Goal: Task Accomplishment & Management: Use online tool/utility

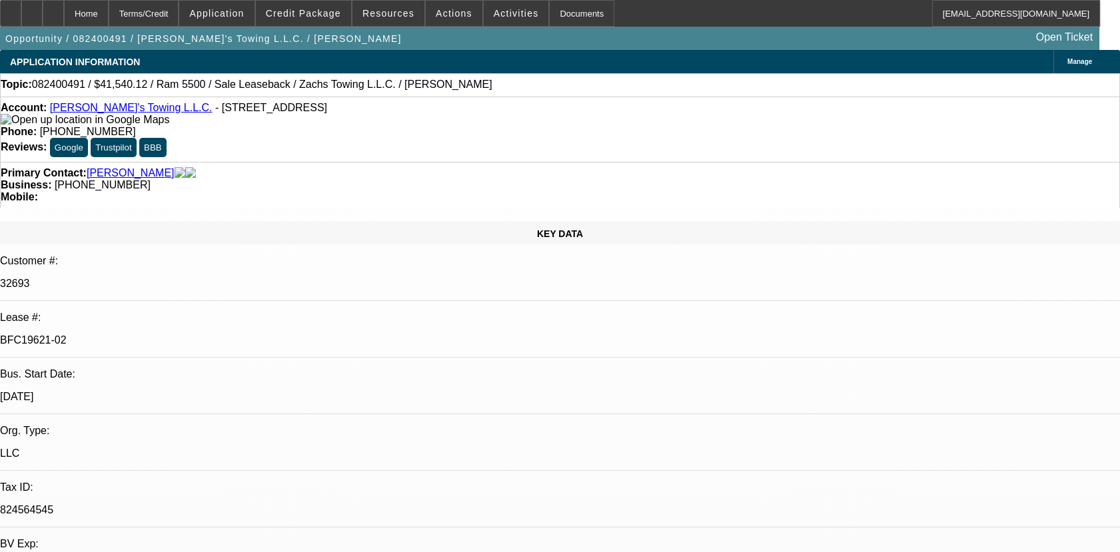
select select "0"
select select "2"
select select "0.1"
select select "0"
select select "2"
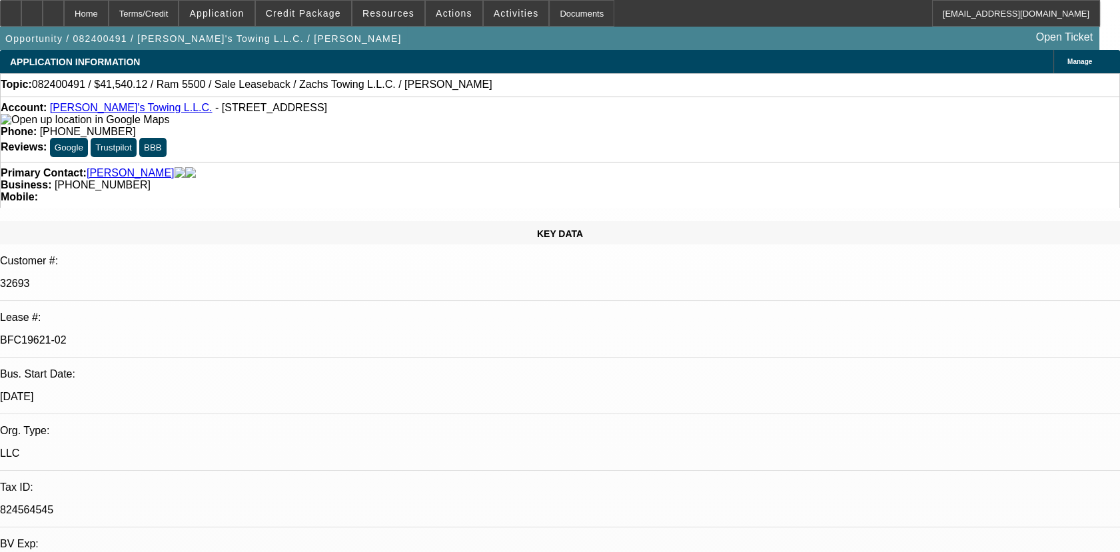
select select "0.1"
select select "0"
select select "2"
select select "0.1"
select select "0"
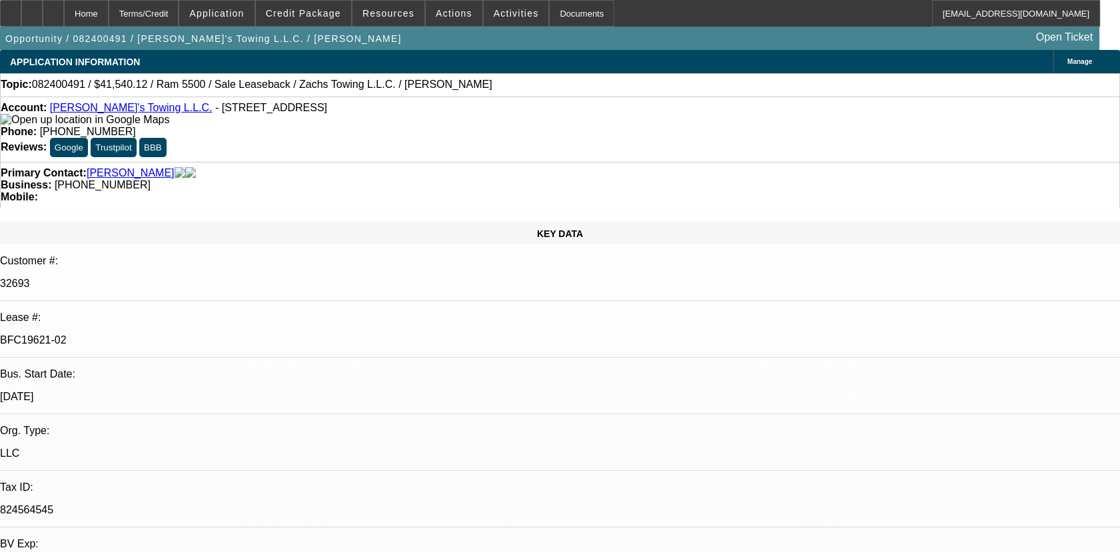
select select "2"
select select "0"
select select "1"
select select "2"
select select "4"
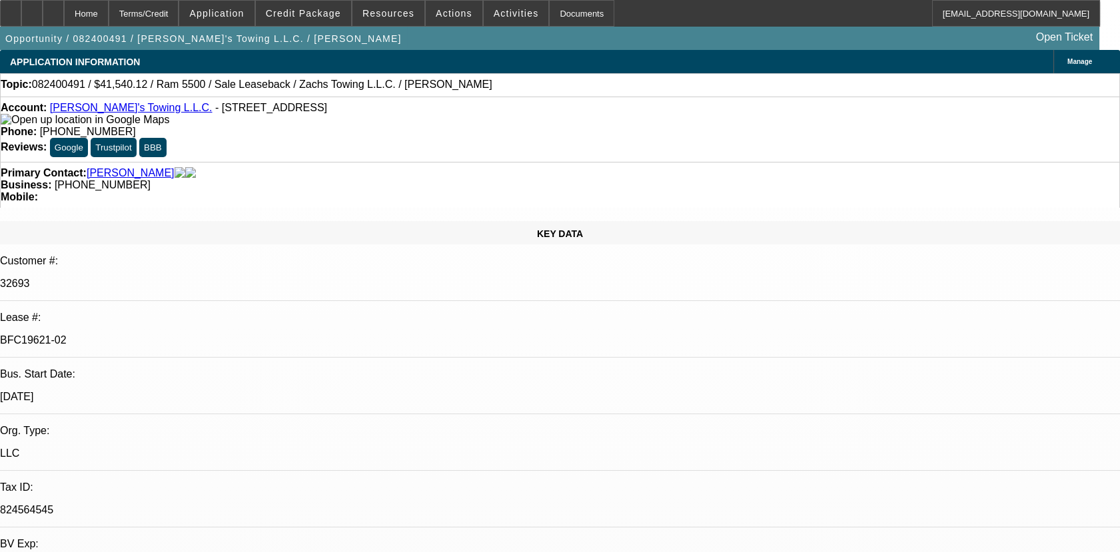
select select "1"
select select "2"
select select "4"
select select "1"
select select "2"
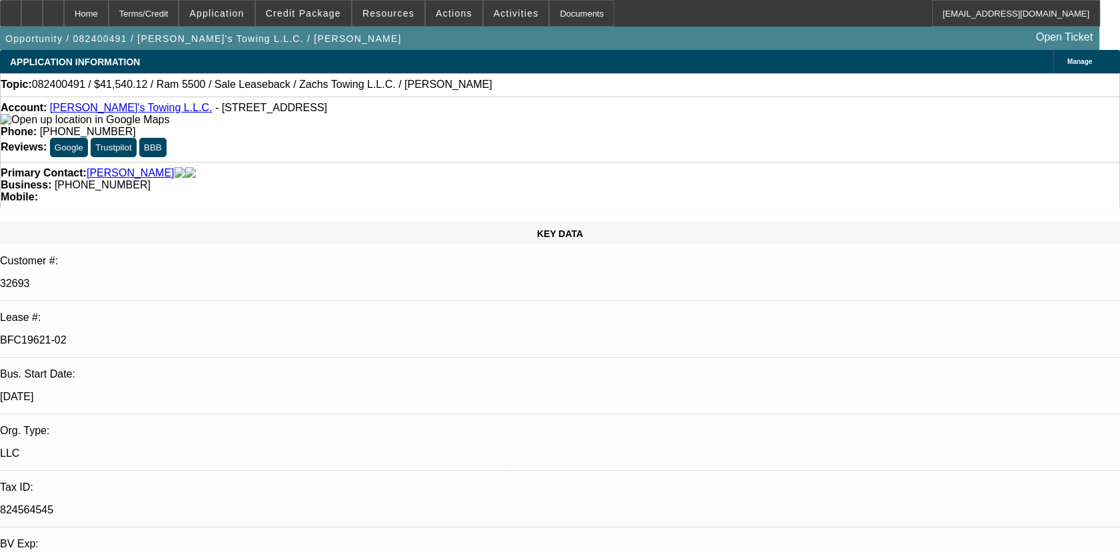
select select "4"
select select "1"
select select "2"
select select "6"
click at [151, 335] on p "BFC19621-02" at bounding box center [560, 341] width 1120 height 12
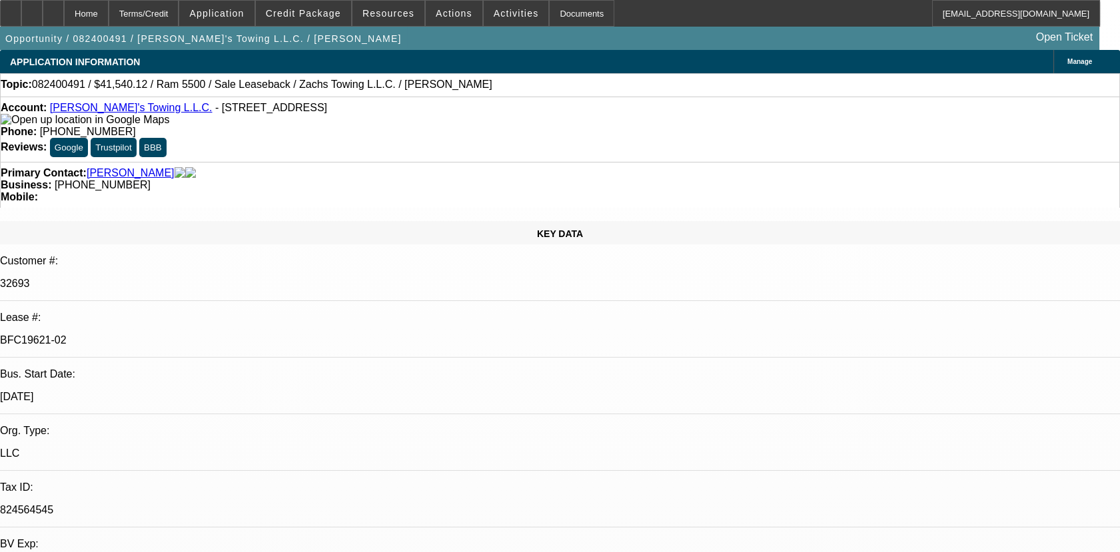
click at [151, 335] on p "BFC19621-02" at bounding box center [560, 341] width 1120 height 12
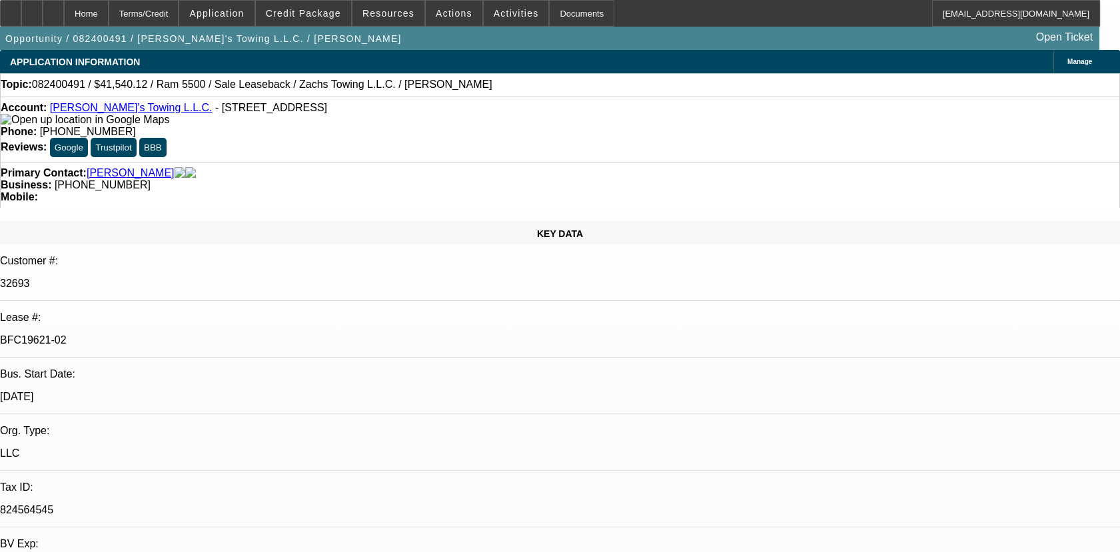
copy div "BFC19621-02"
